Goal: Task Accomplishment & Management: Use online tool/utility

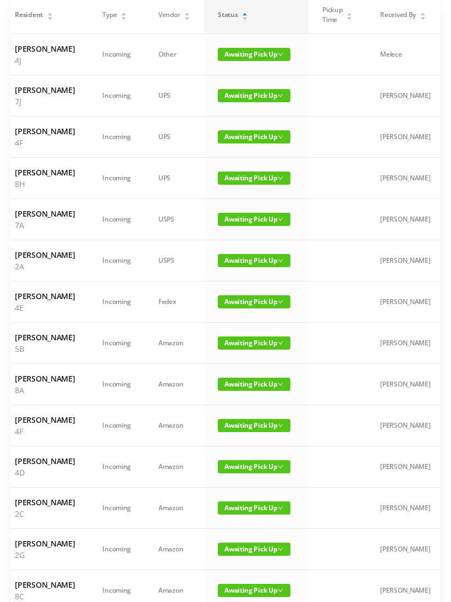
scroll to position [108, 0]
click at [241, 308] on span "Awaiting Pick Up" at bounding box center [254, 301] width 73 height 13
click at [238, 402] on link "Picked Up" at bounding box center [247, 404] width 71 height 18
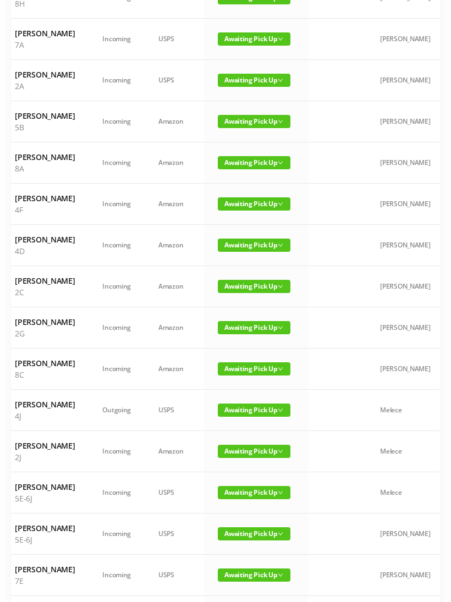
scroll to position [288, 0]
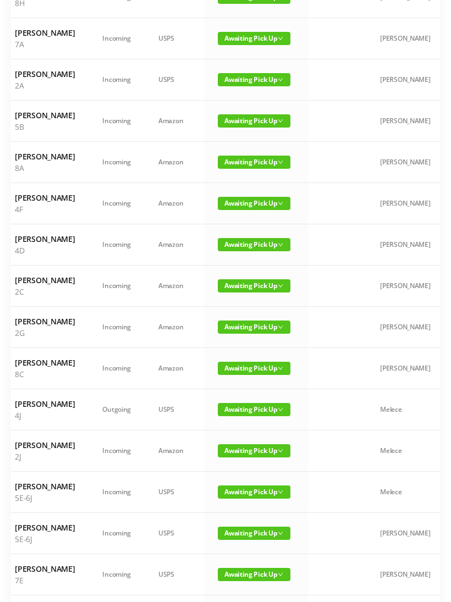
click at [240, 292] on span "Awaiting Pick Up" at bounding box center [254, 285] width 73 height 13
click at [238, 425] on link "Picked Up" at bounding box center [247, 423] width 71 height 18
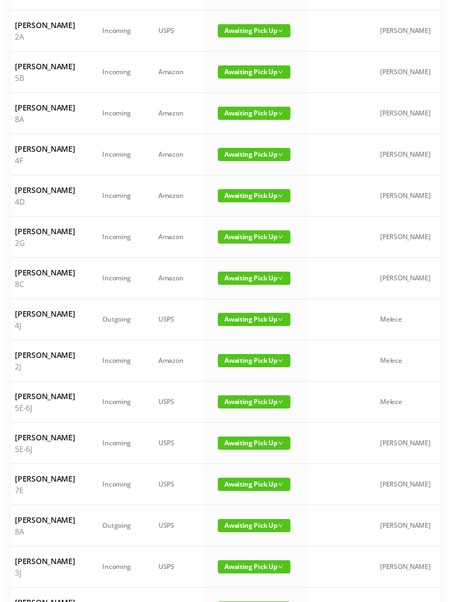
scroll to position [337, 0]
click at [244, 408] on span "Awaiting Pick Up" at bounding box center [254, 401] width 73 height 13
click at [238, 575] on link "Picked Up" at bounding box center [247, 568] width 71 height 18
click at [253, 408] on span "Awaiting Pick Up" at bounding box center [254, 401] width 73 height 13
click at [246, 570] on link "Picked Up" at bounding box center [247, 568] width 71 height 18
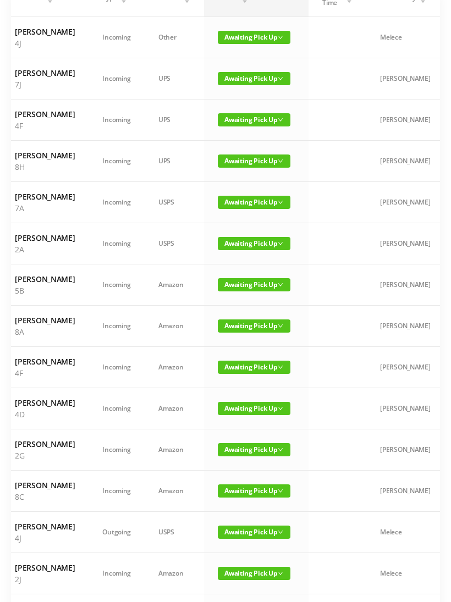
scroll to position [128, 0]
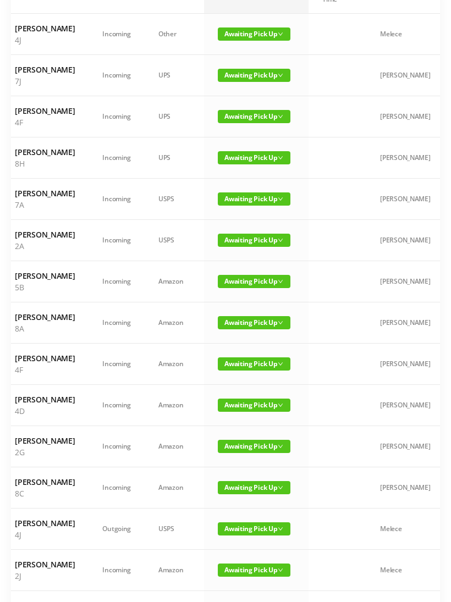
click at [243, 329] on span "Awaiting Pick Up" at bounding box center [254, 322] width 73 height 13
click at [240, 428] on link "Picked Up" at bounding box center [247, 425] width 71 height 18
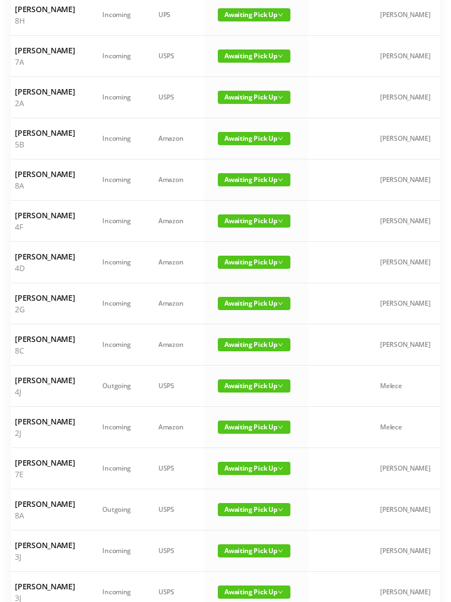
scroll to position [277, 0]
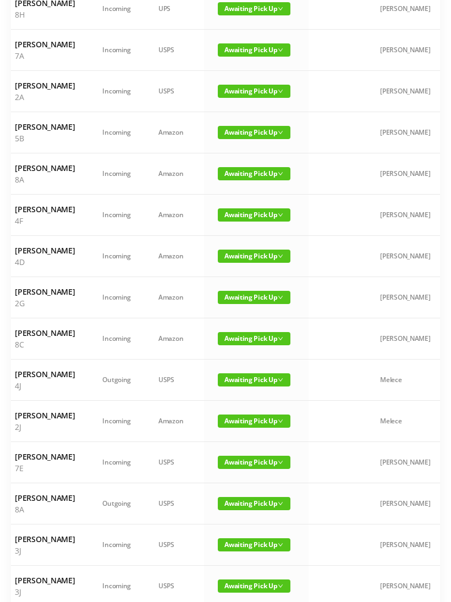
click at [255, 304] on span "Awaiting Pick Up" at bounding box center [254, 297] width 73 height 13
click at [242, 426] on link "Picked Up" at bounding box center [247, 429] width 71 height 18
click at [257, 263] on span "Awaiting Pick Up" at bounding box center [254, 255] width 73 height 13
click at [245, 377] on link "Picked Up" at bounding box center [247, 376] width 71 height 18
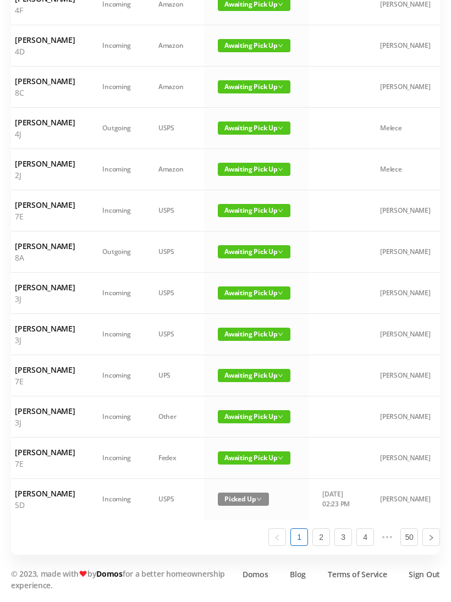
scroll to position [634, 0]
click at [326, 545] on link "2" at bounding box center [321, 537] width 16 height 16
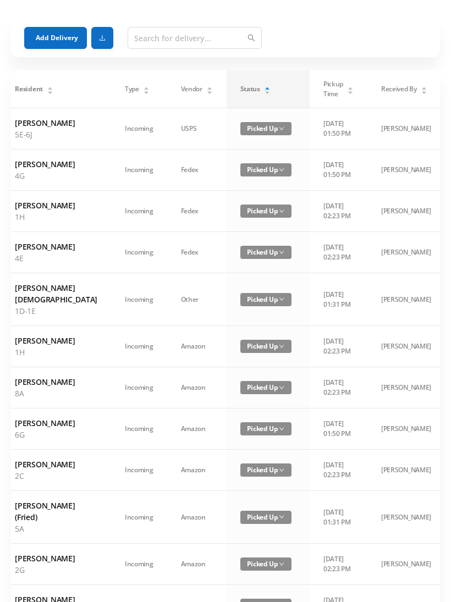
scroll to position [0, 0]
